Goal: Task Accomplishment & Management: Complete application form

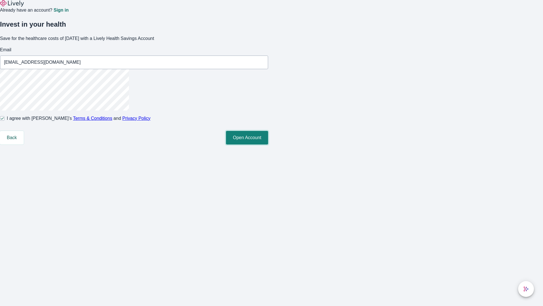
click at [268, 144] on button "Open Account" at bounding box center [247, 138] width 42 height 14
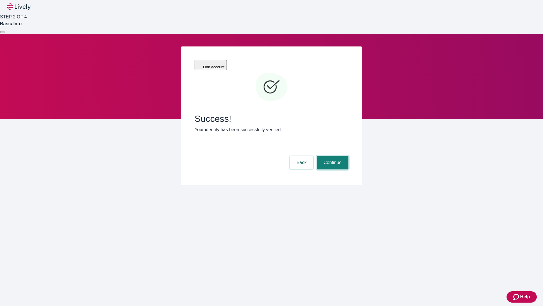
click at [332, 156] on button "Continue" at bounding box center [333, 163] width 32 height 14
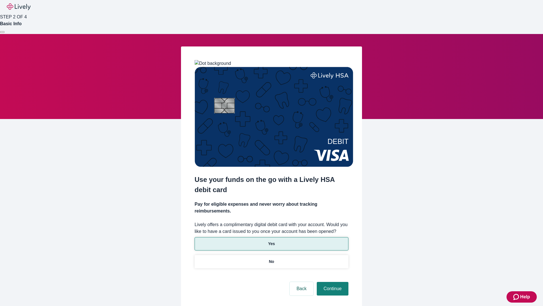
click at [271, 241] on p "Yes" at bounding box center [271, 244] width 7 height 6
click at [332, 282] on button "Continue" at bounding box center [333, 289] width 32 height 14
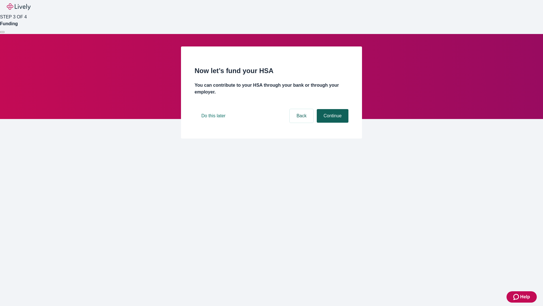
click at [332, 123] on button "Continue" at bounding box center [333, 116] width 32 height 14
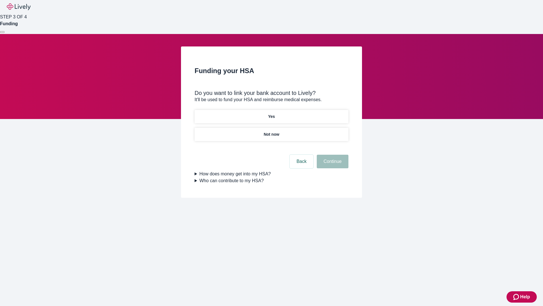
click at [271, 131] on p "Not now" at bounding box center [272, 134] width 16 height 6
click at [332, 165] on button "Continue" at bounding box center [333, 162] width 32 height 14
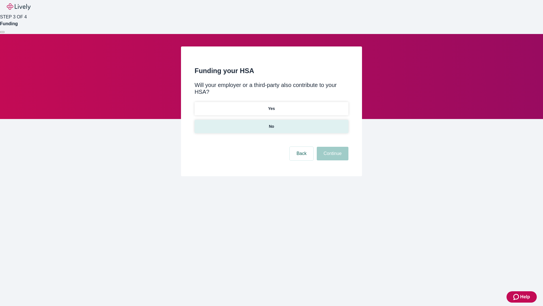
click at [271, 123] on p "No" at bounding box center [271, 126] width 5 height 6
click at [332, 147] on button "Continue" at bounding box center [333, 154] width 32 height 14
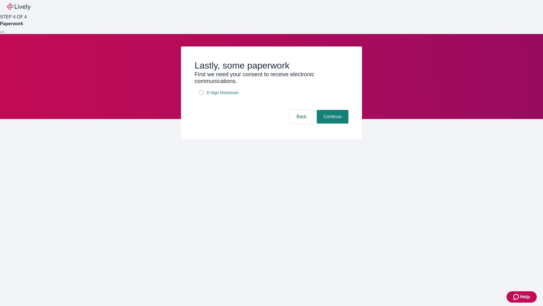
click at [202, 95] on input "E-Sign Disclosure" at bounding box center [201, 92] width 5 height 5
checkbox input "true"
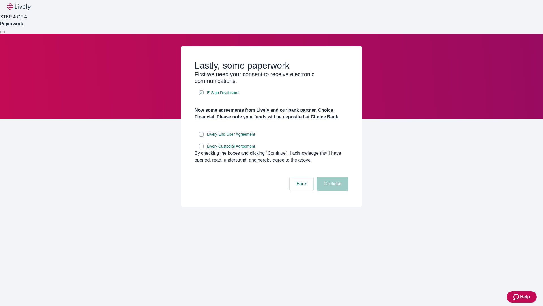
click at [202, 136] on input "Lively End User Agreement" at bounding box center [201, 134] width 5 height 5
checkbox input "true"
click at [202, 148] on input "Lively Custodial Agreement" at bounding box center [201, 146] width 5 height 5
checkbox input "true"
click at [332, 190] on button "Continue" at bounding box center [333, 184] width 32 height 14
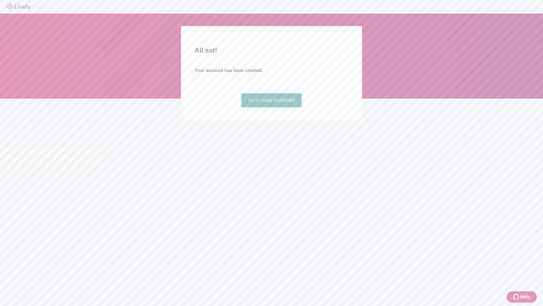
click at [271, 107] on link "Go to Lively dashboard" at bounding box center [272, 100] width 60 height 14
